Goal: Information Seeking & Learning: Learn about a topic

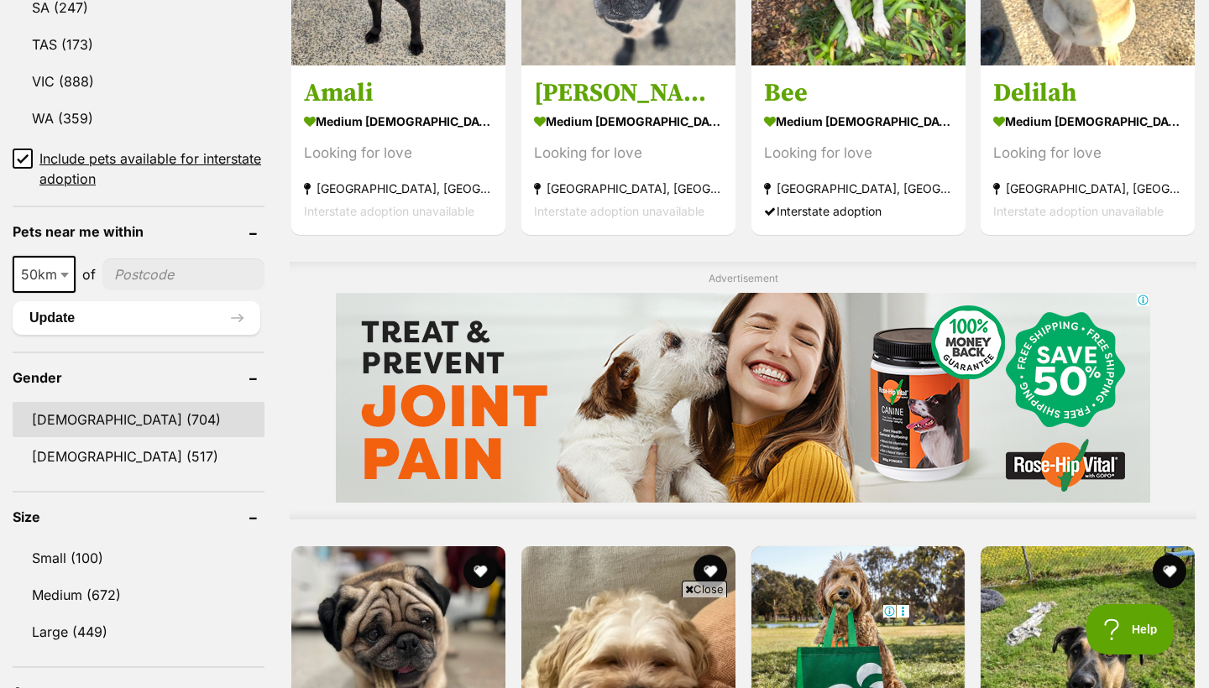
scroll to position [1099, 0]
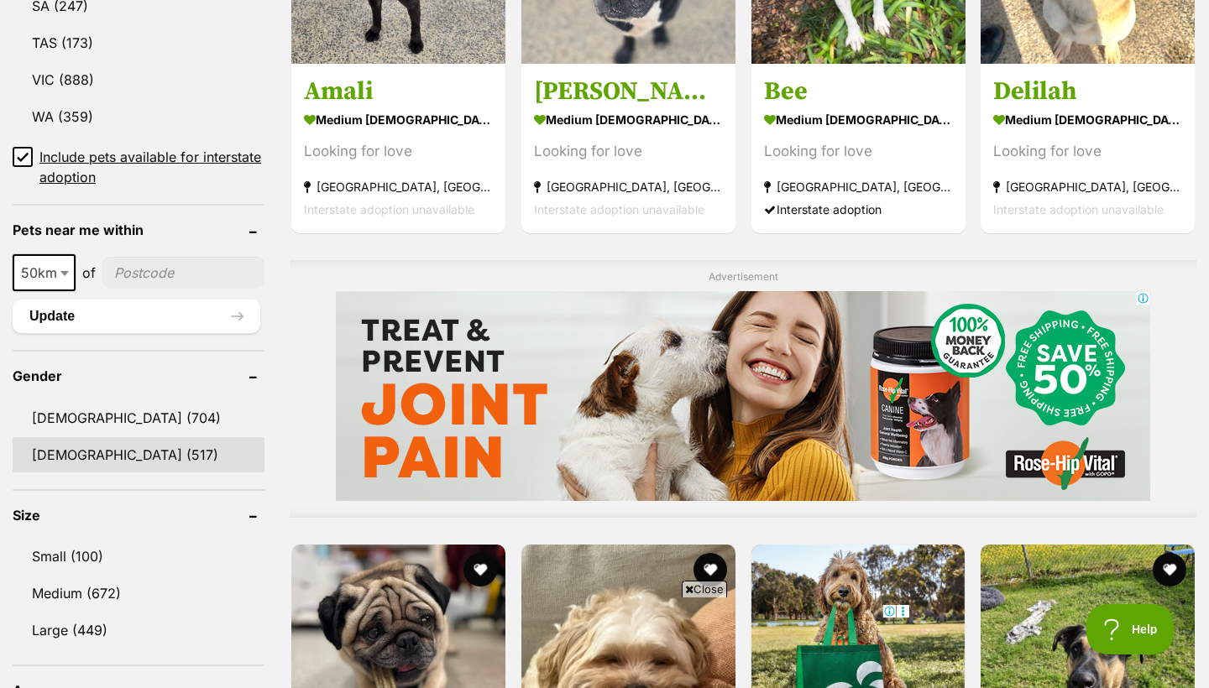
click at [132, 437] on link "Female (517)" at bounding box center [139, 454] width 252 height 35
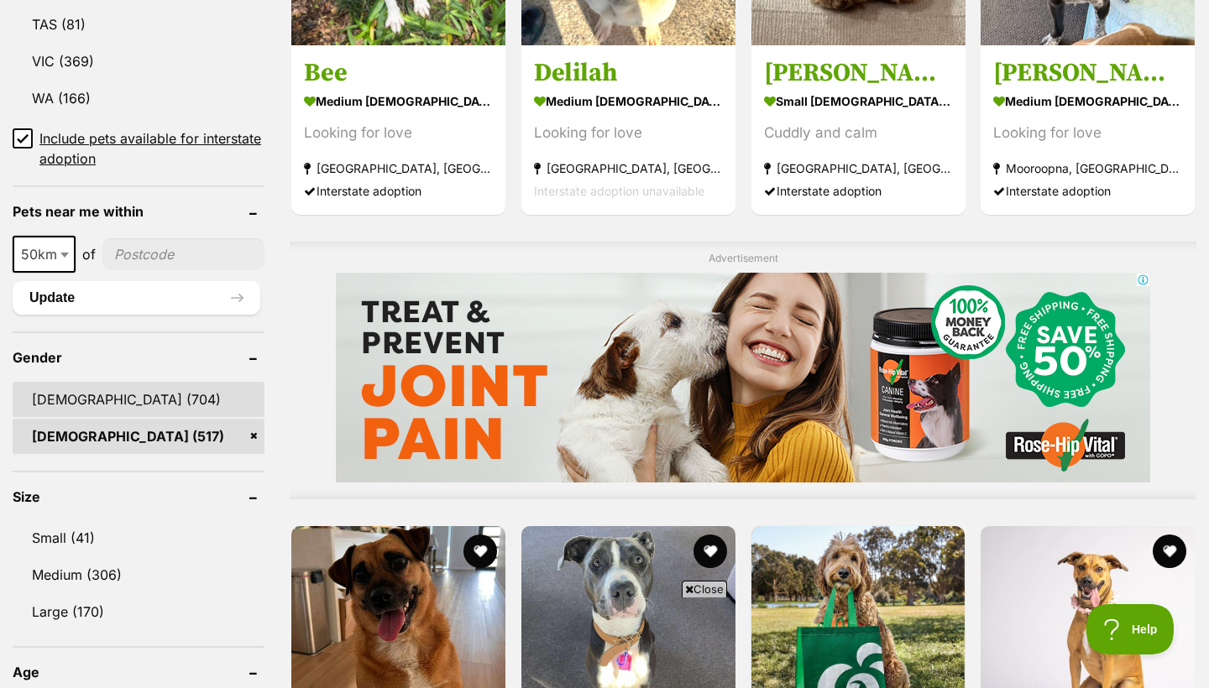
scroll to position [1148, 0]
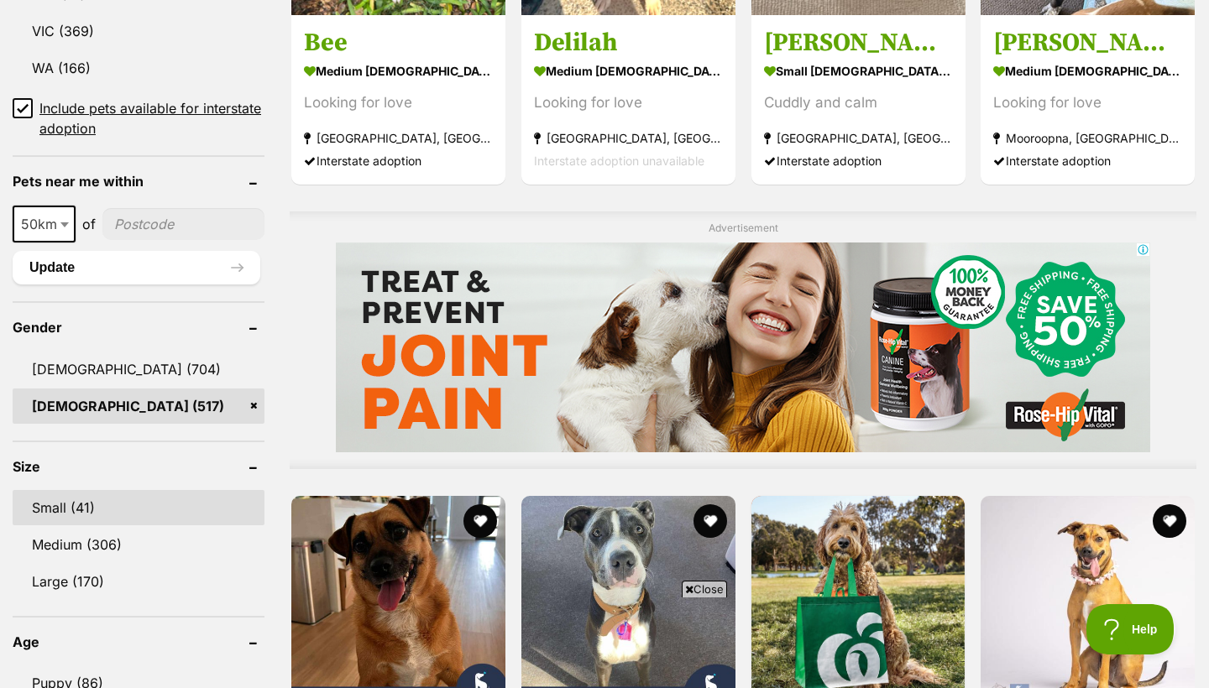
click at [100, 506] on link "Small (41)" at bounding box center [139, 507] width 252 height 35
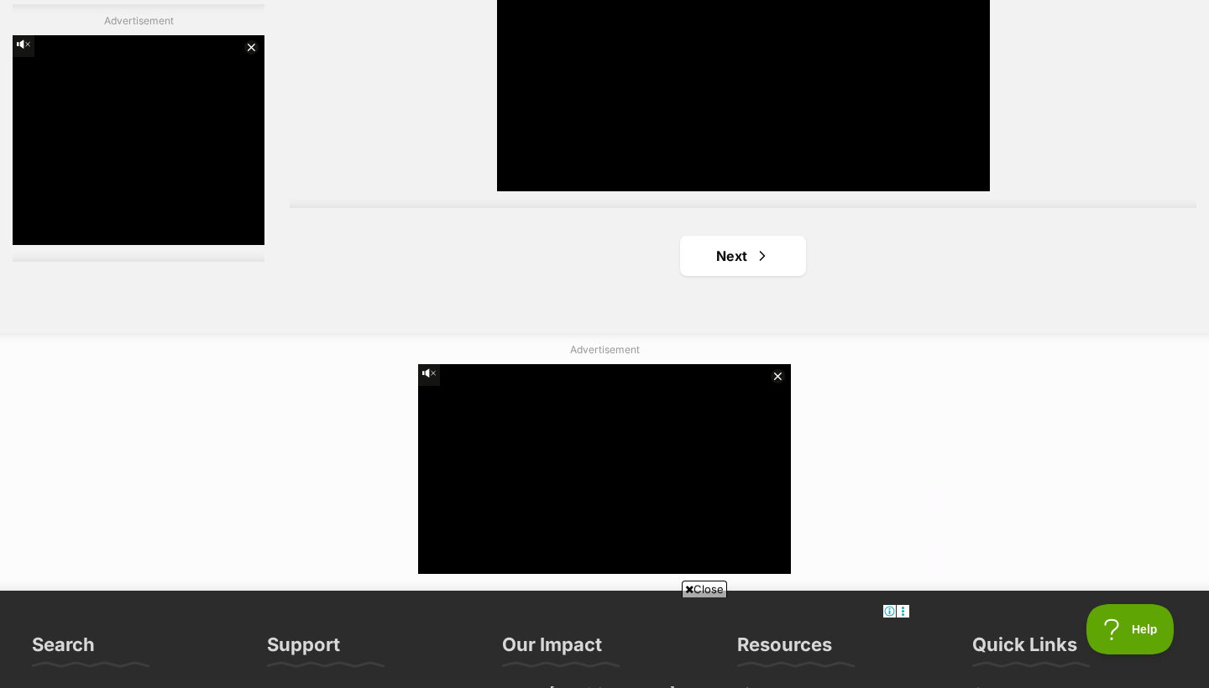
scroll to position [3145, 0]
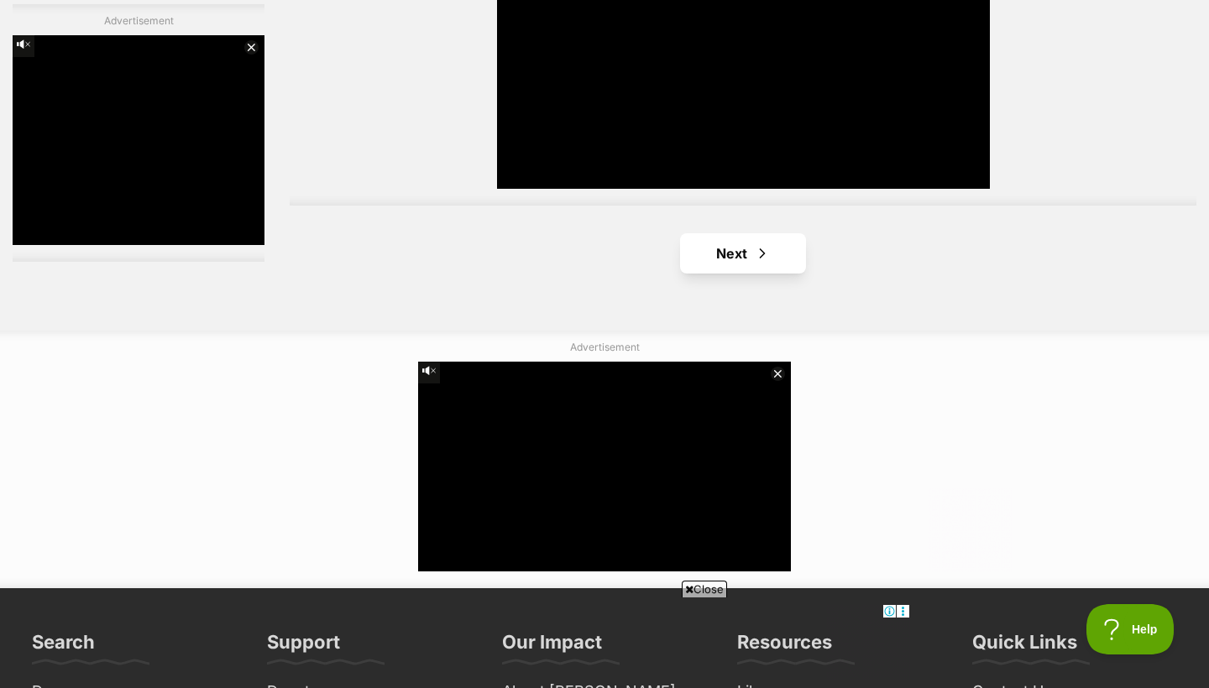
click at [745, 244] on link "Next" at bounding box center [743, 253] width 126 height 40
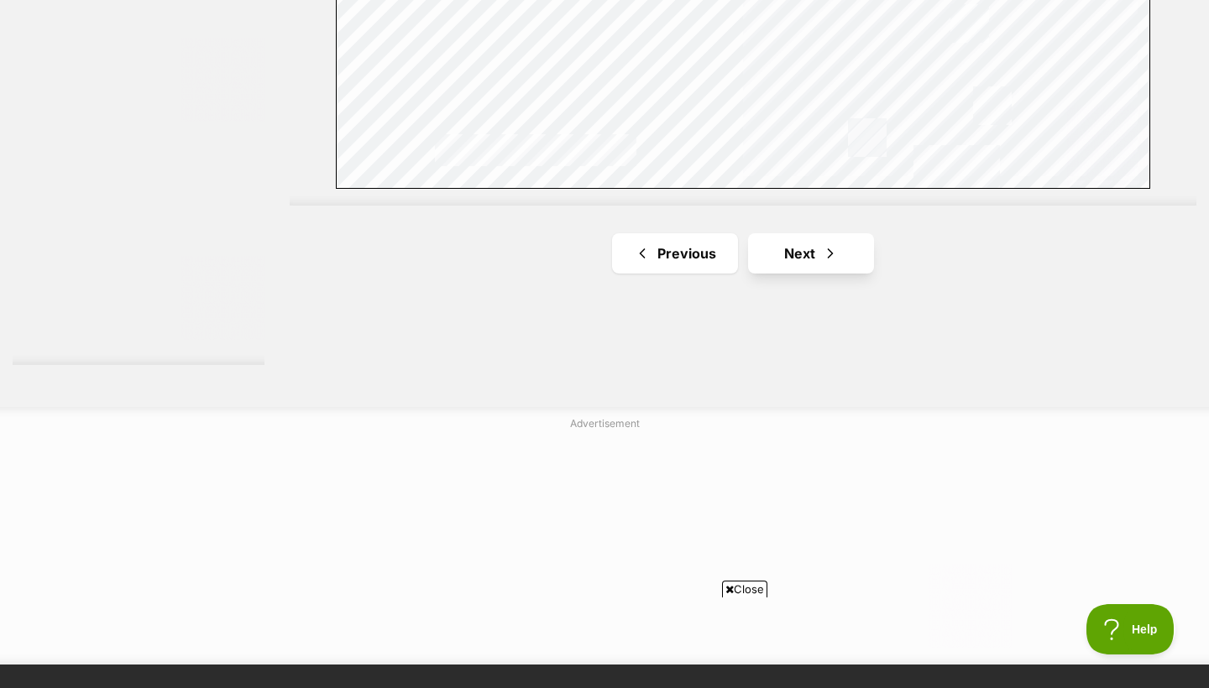
click at [817, 257] on link "Next" at bounding box center [811, 253] width 126 height 40
